Goal: Transaction & Acquisition: Purchase product/service

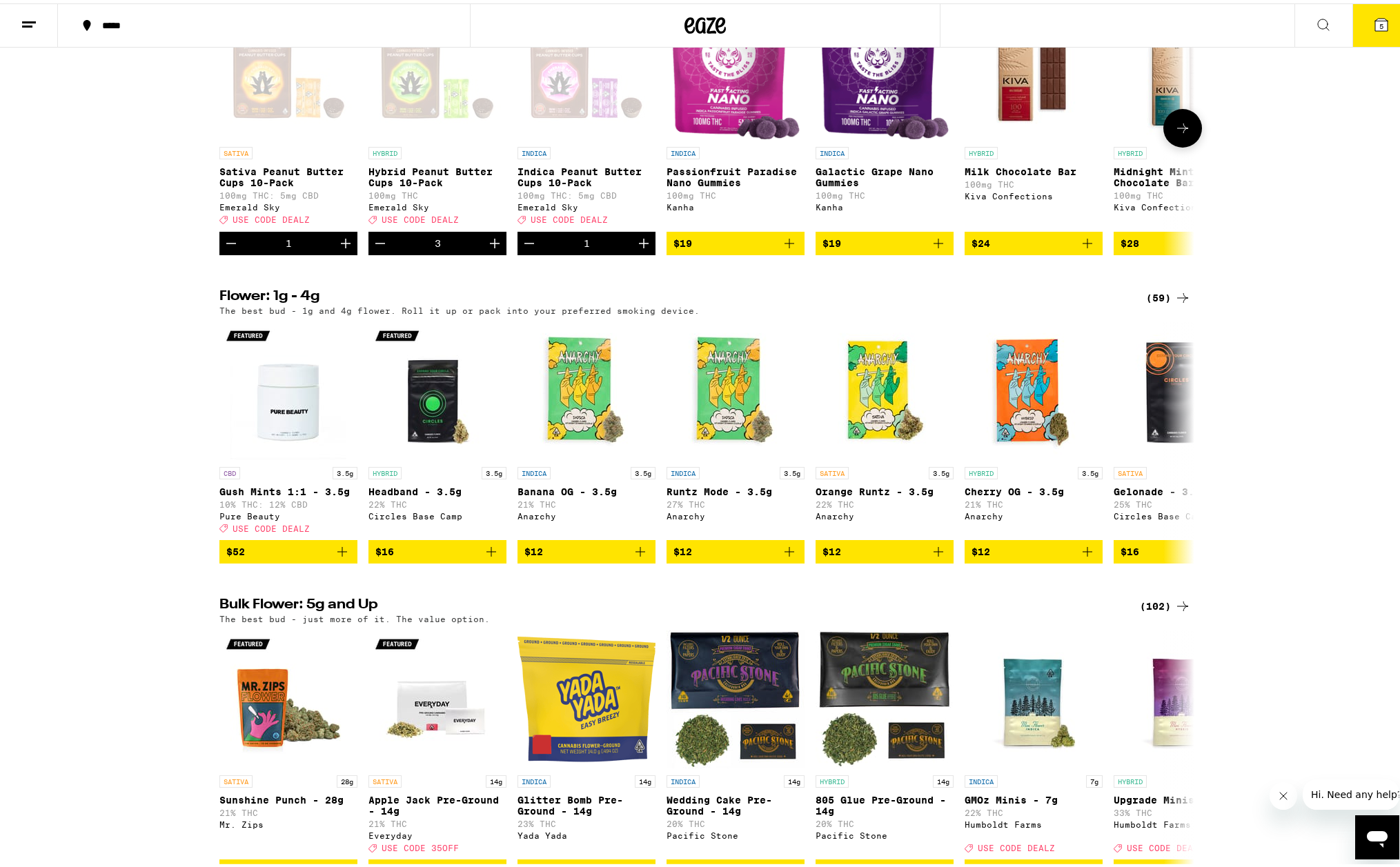
scroll to position [1173, 0]
